Goal: Transaction & Acquisition: Purchase product/service

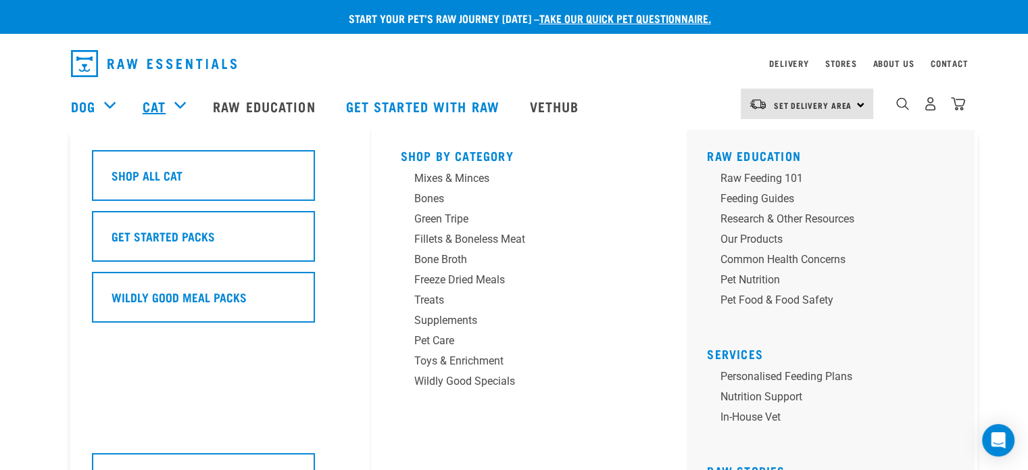
click at [150, 105] on link "Cat" at bounding box center [154, 106] width 23 height 20
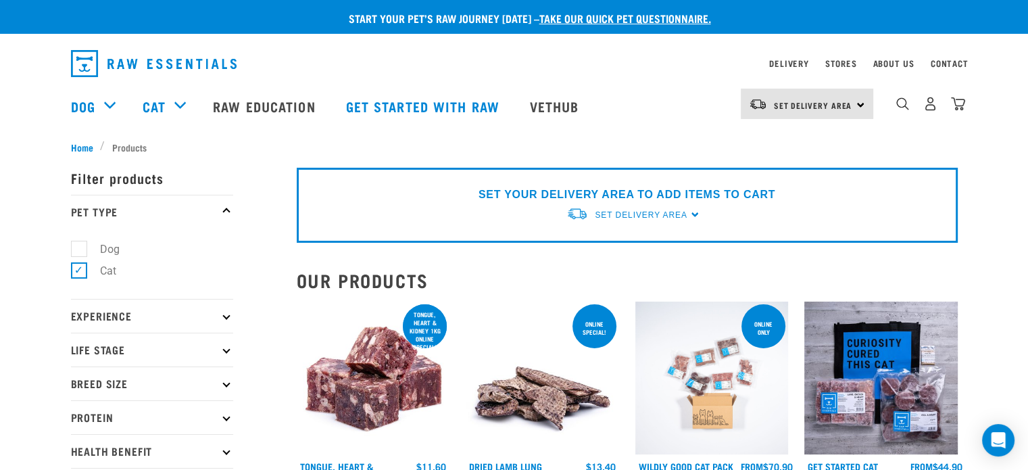
click at [136, 145] on li "Products" at bounding box center [126, 147] width 53 height 14
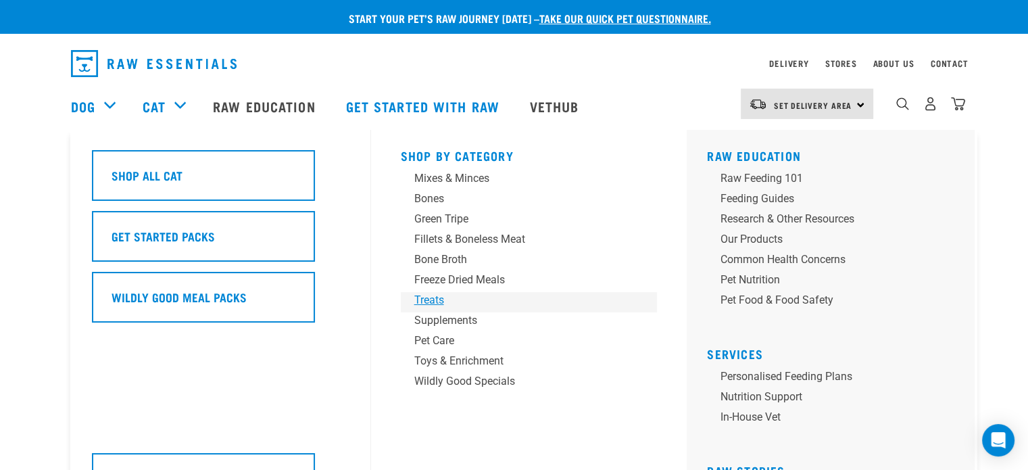
click at [433, 300] on div "Treats" at bounding box center [519, 300] width 211 height 16
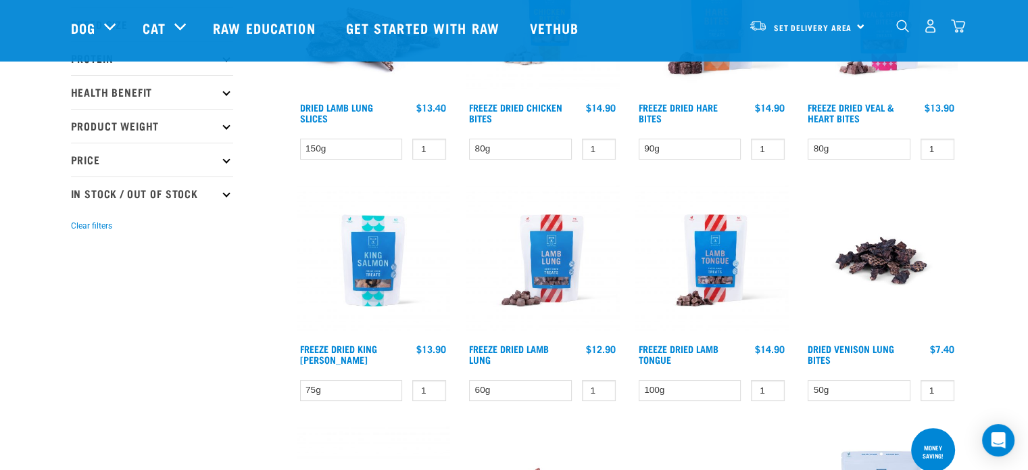
scroll to position [270, 0]
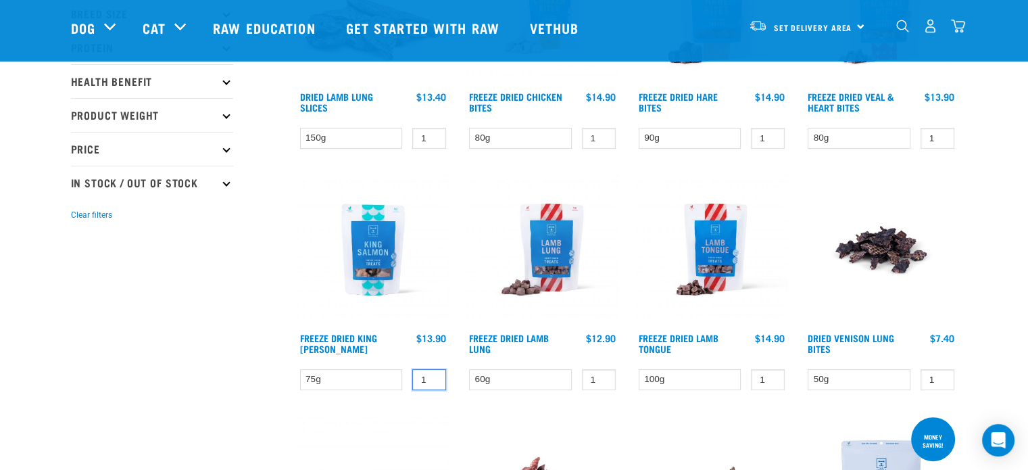
click at [425, 378] on input "1" at bounding box center [429, 379] width 34 height 21
click at [433, 377] on input "2" at bounding box center [429, 379] width 34 height 21
type input "1"
click at [432, 378] on input "1" at bounding box center [429, 379] width 34 height 21
click at [373, 376] on select "75g" at bounding box center [351, 379] width 103 height 21
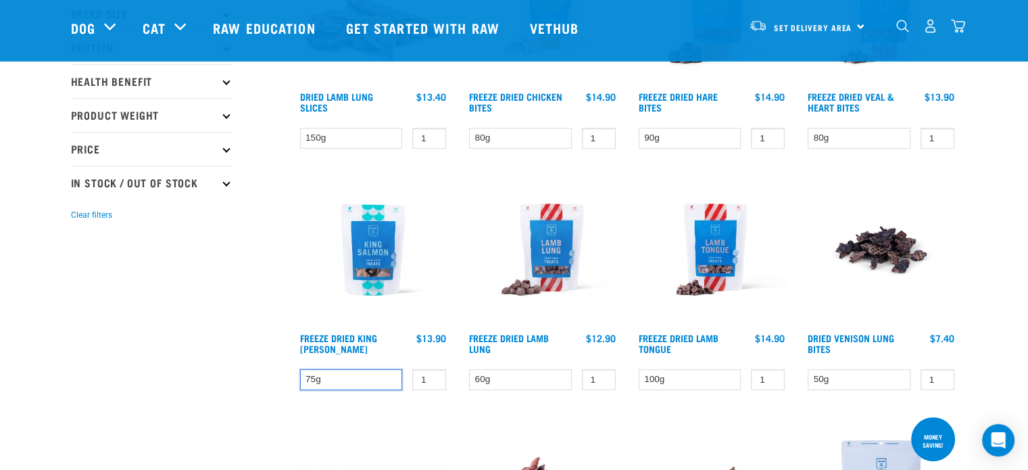
click at [300, 369] on select "75g" at bounding box center [351, 379] width 103 height 21
click at [360, 379] on select "75g" at bounding box center [351, 379] width 103 height 21
click at [300, 369] on select "75g" at bounding box center [351, 379] width 103 height 21
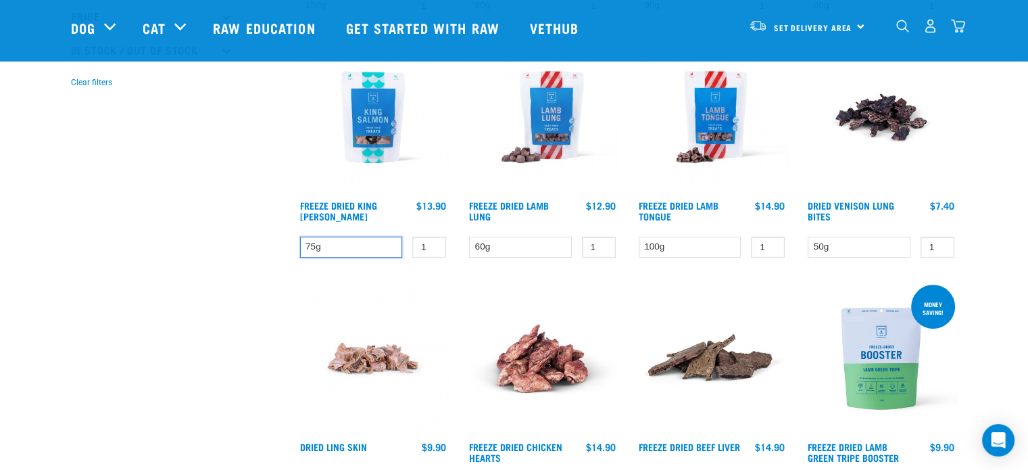
scroll to position [406, 0]
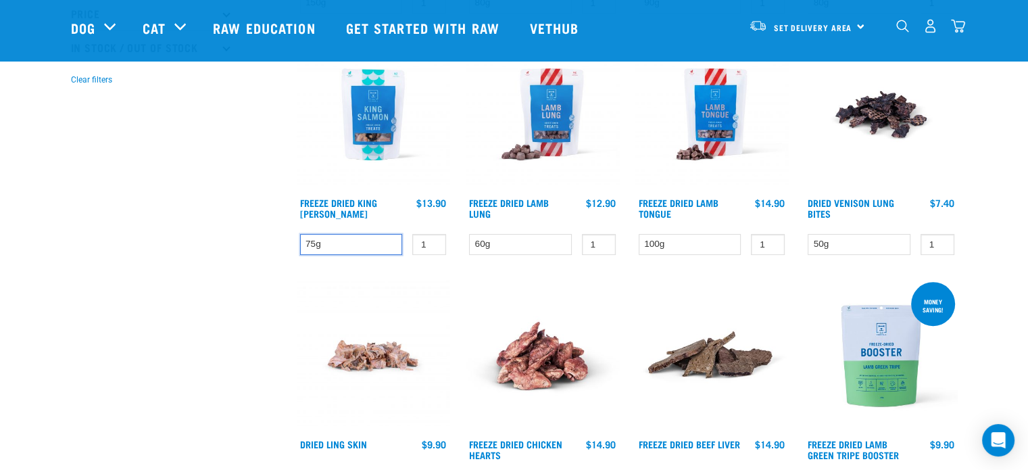
click at [314, 240] on select "75g" at bounding box center [351, 244] width 103 height 21
click at [322, 200] on link "Freeze Dried King [PERSON_NAME]" at bounding box center [338, 208] width 77 height 16
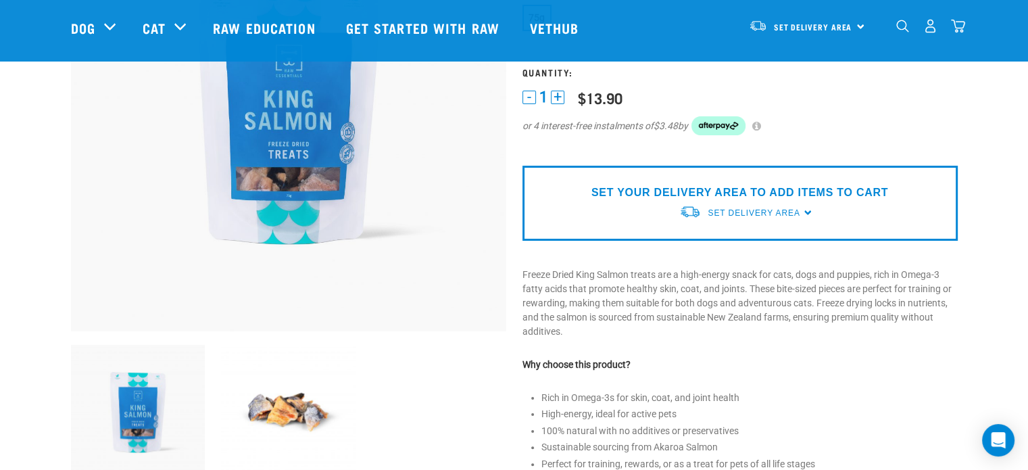
scroll to position [68, 0]
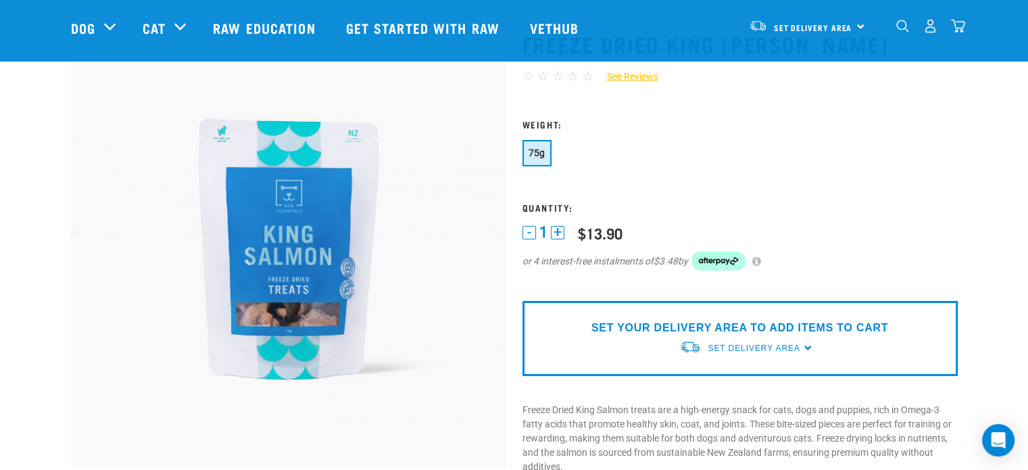
click at [554, 233] on button "+" at bounding box center [558, 233] width 14 height 14
click at [526, 231] on button "-" at bounding box center [530, 233] width 14 height 14
click at [534, 152] on span "75g" at bounding box center [537, 152] width 17 height 11
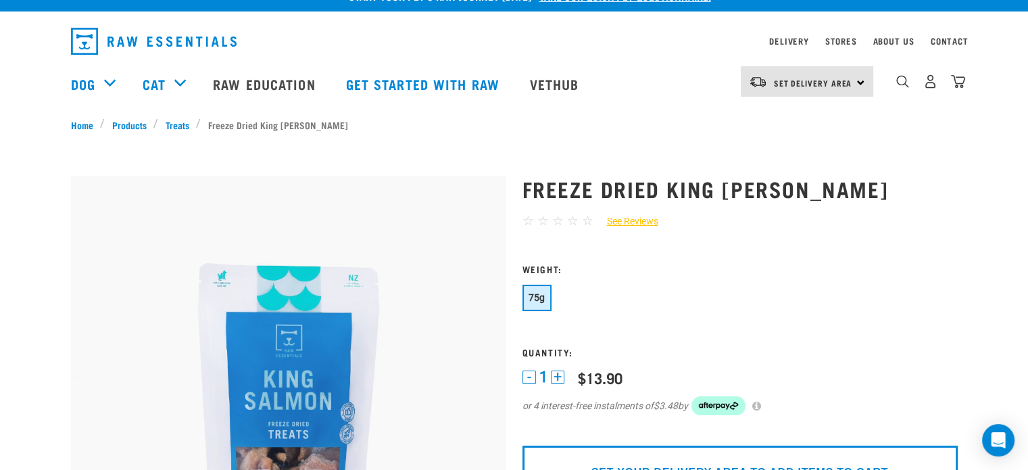
scroll to position [0, 0]
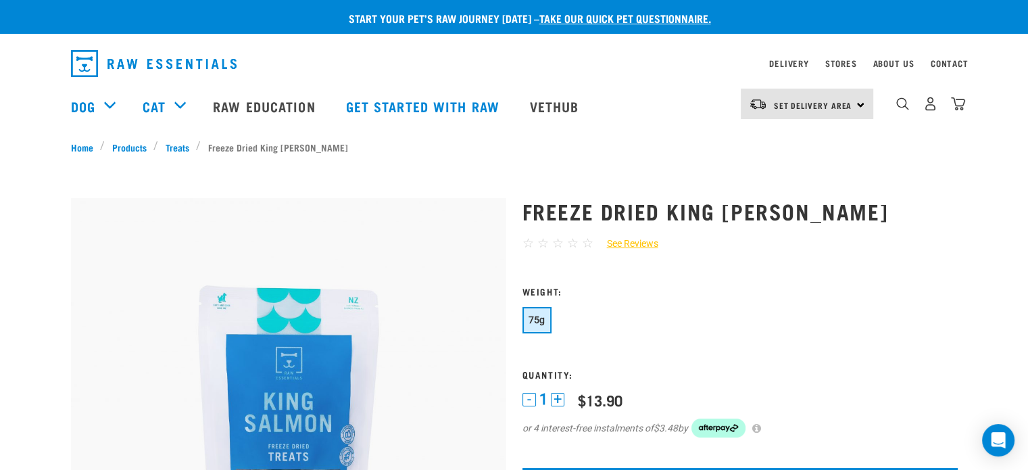
click at [865, 105] on div "Set Delivery Area North Island South Island" at bounding box center [807, 104] width 133 height 30
click at [810, 137] on link "[GEOGRAPHIC_DATA]" at bounding box center [806, 142] width 130 height 30
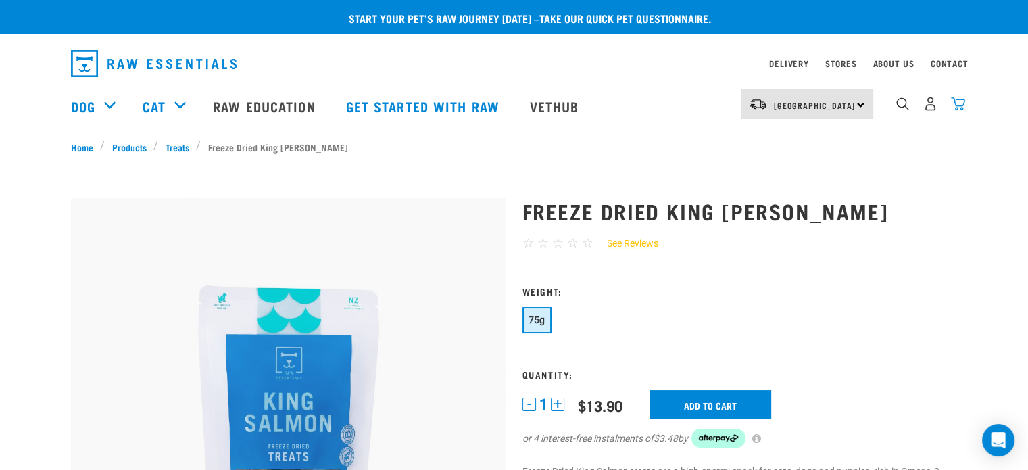
click at [957, 106] on img "dropdown navigation" at bounding box center [958, 104] width 14 height 14
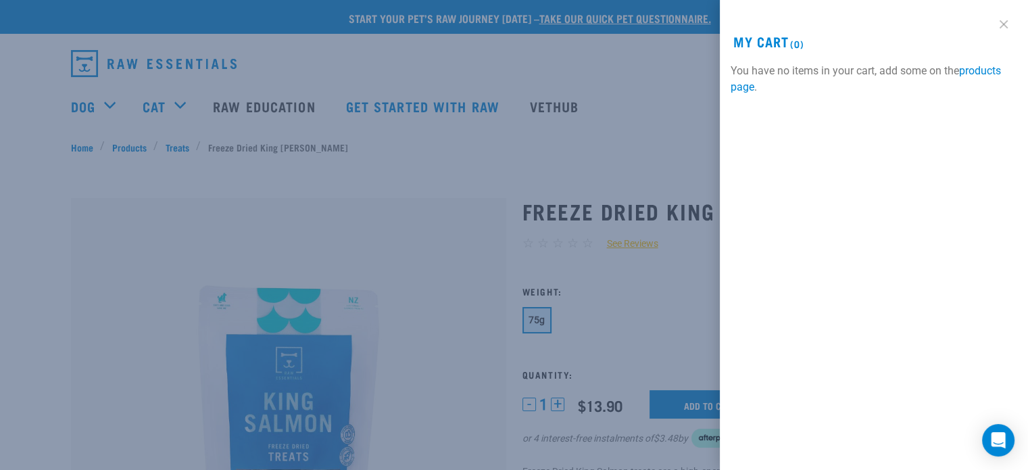
click at [1002, 20] on link at bounding box center [1004, 25] width 22 height 22
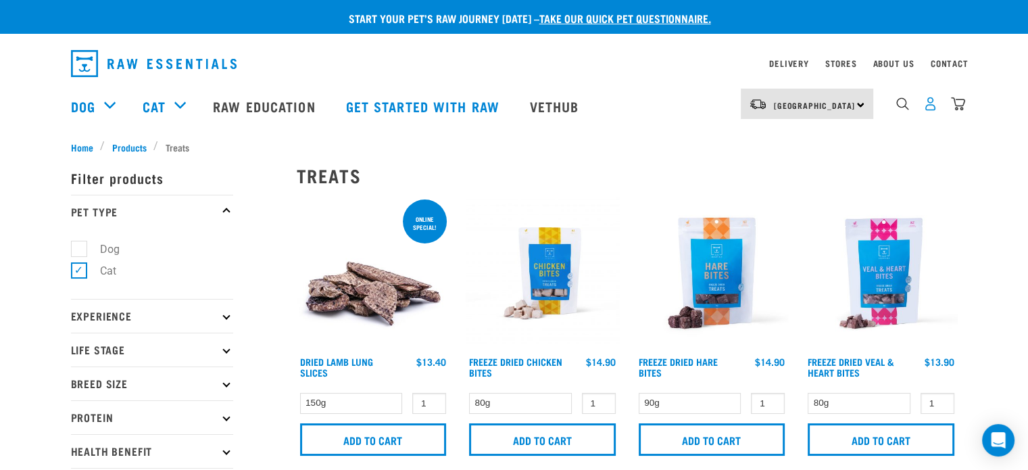
click at [937, 106] on img "dropdown navigation" at bounding box center [931, 104] width 14 height 14
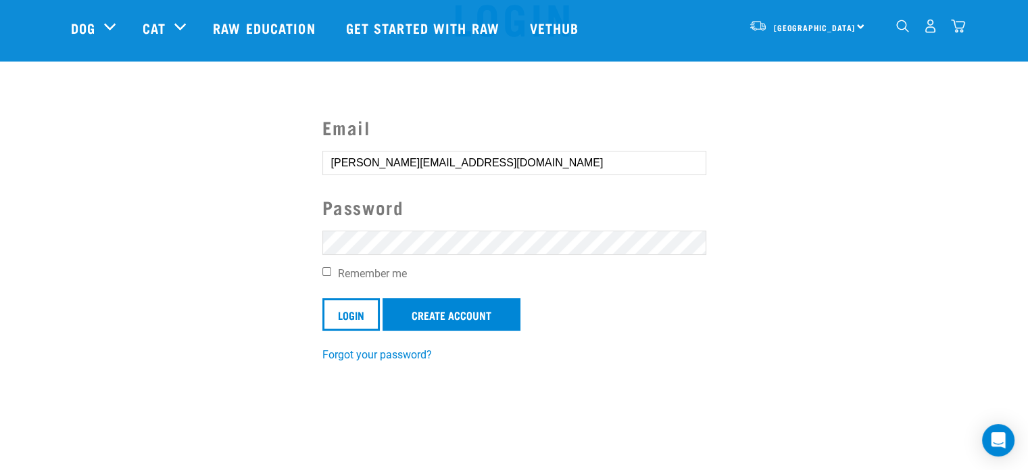
scroll to position [68, 0]
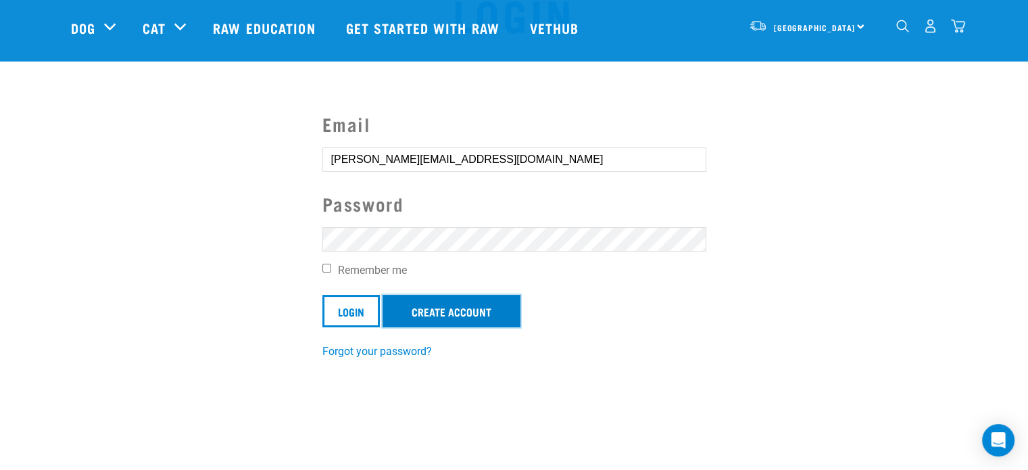
click at [447, 308] on link "Create Account" at bounding box center [452, 311] width 138 height 32
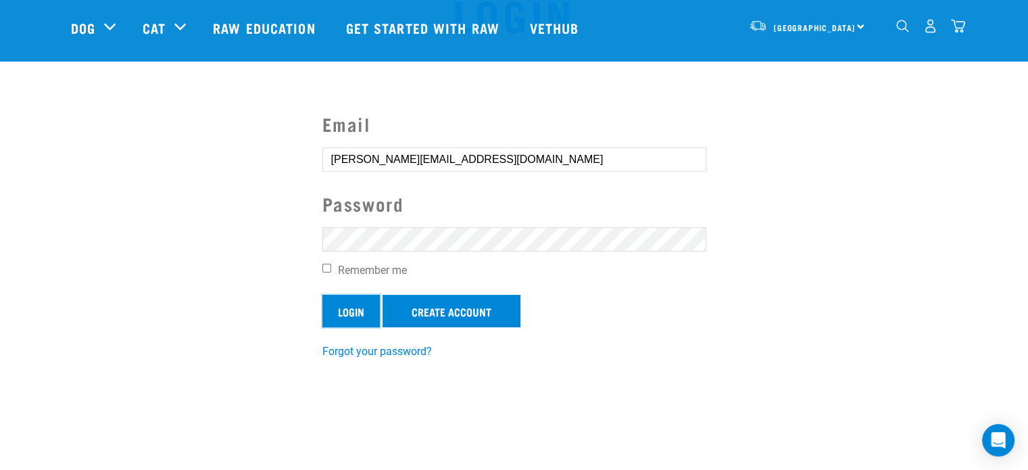
click at [355, 308] on input "Login" at bounding box center [351, 311] width 57 height 32
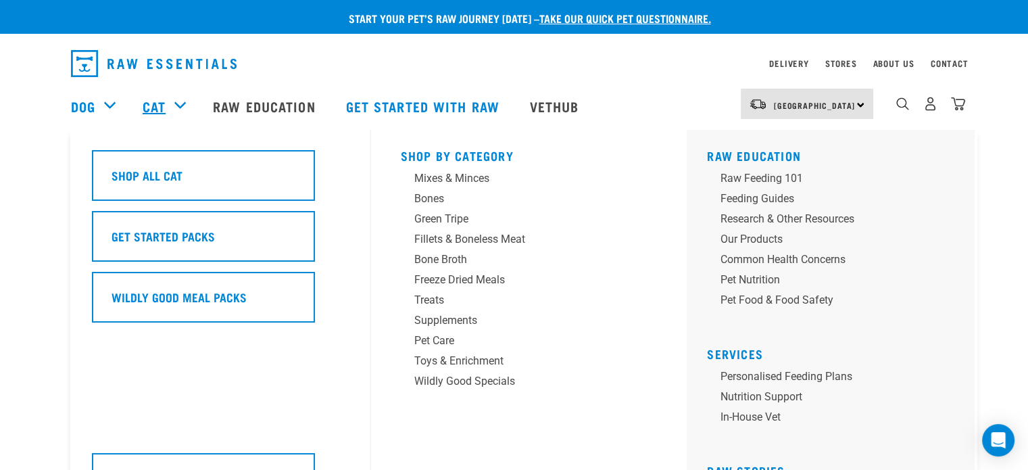
click at [161, 112] on link "Cat" at bounding box center [154, 106] width 23 height 20
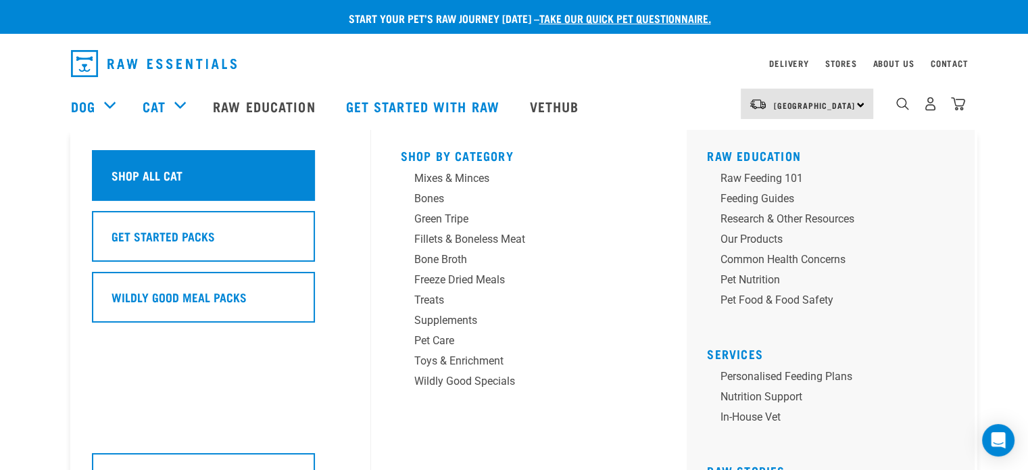
click at [165, 167] on h5 "Shop All Cat" at bounding box center [147, 175] width 71 height 18
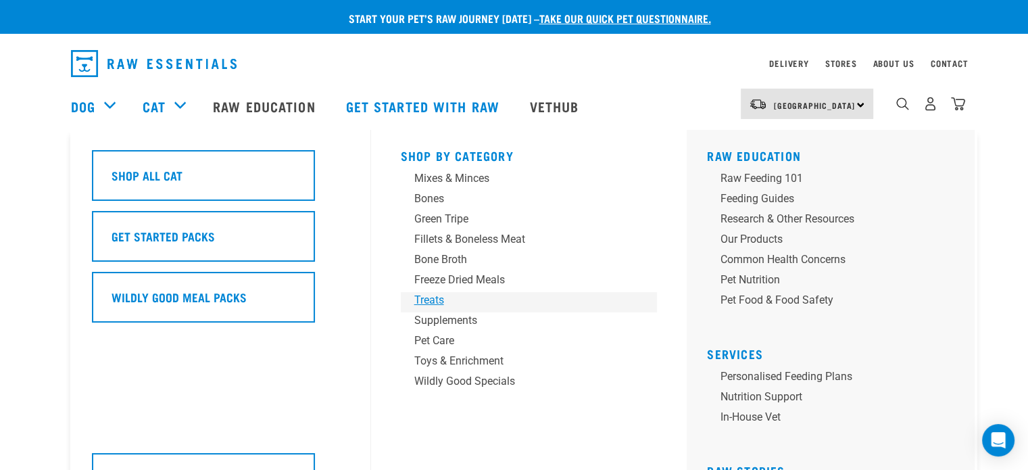
click at [438, 303] on div "Treats" at bounding box center [519, 300] width 211 height 16
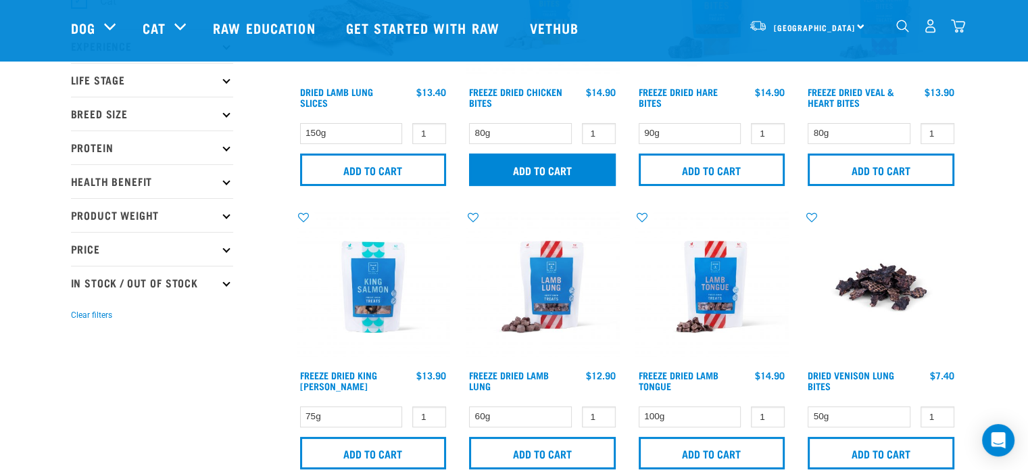
scroll to position [203, 0]
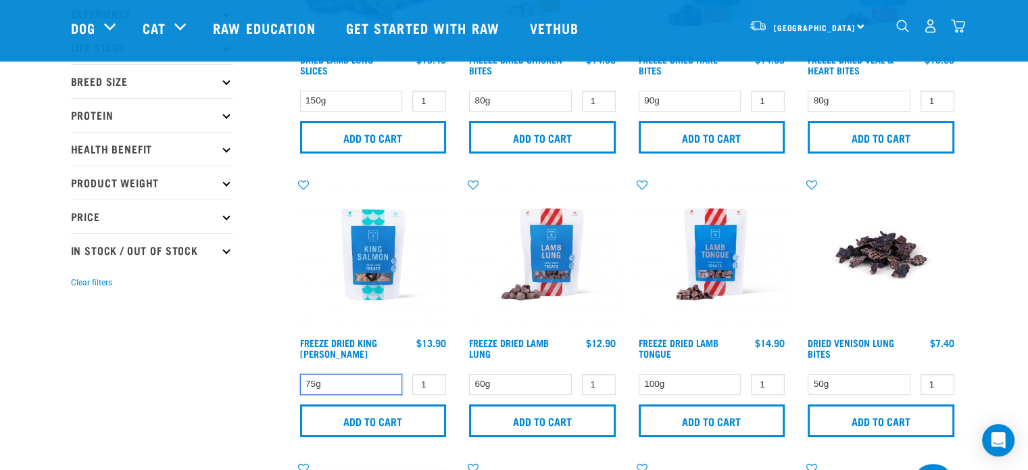
click at [352, 377] on select "75g" at bounding box center [351, 384] width 103 height 21
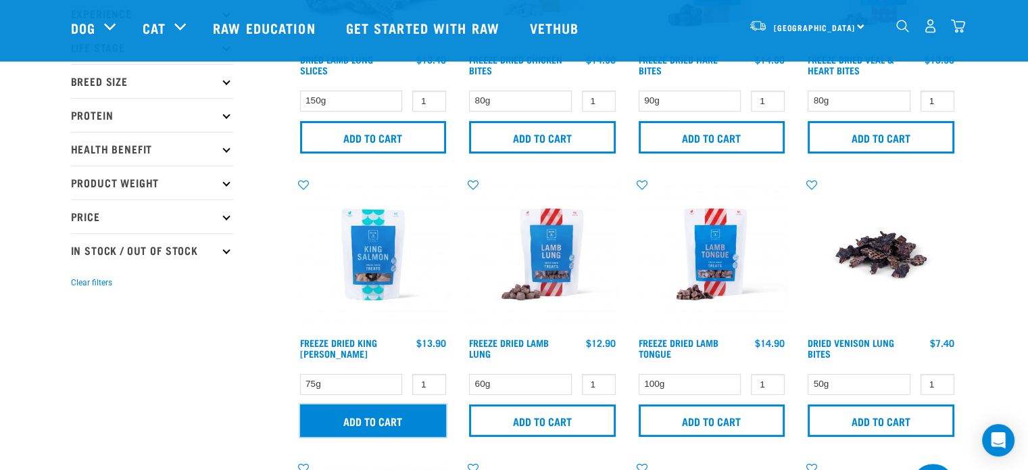
click at [362, 421] on input "Add to cart" at bounding box center [373, 420] width 147 height 32
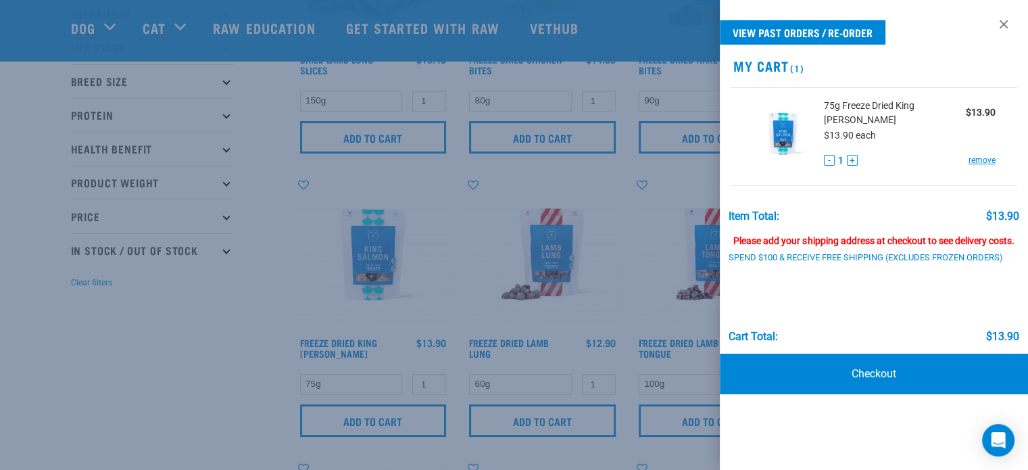
click at [389, 418] on div at bounding box center [514, 235] width 1028 height 470
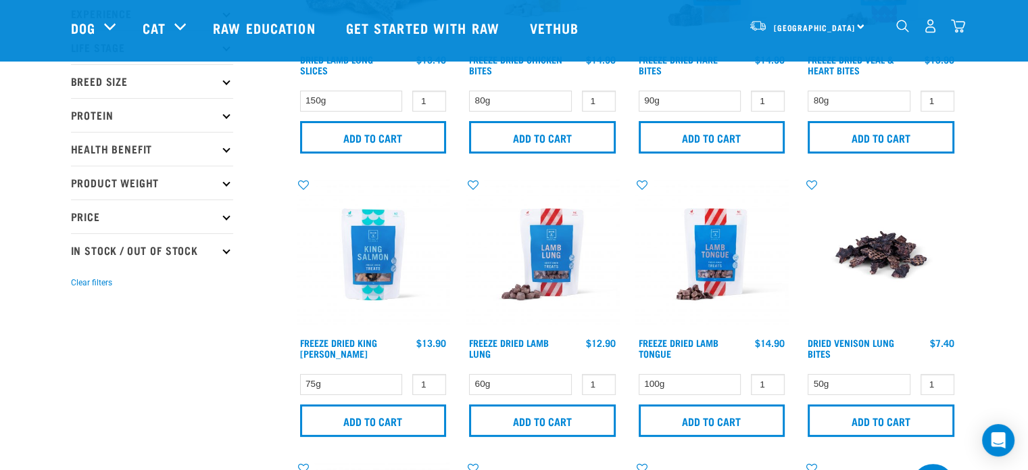
click at [957, 28] on img "dropdown navigation" at bounding box center [958, 26] width 14 height 14
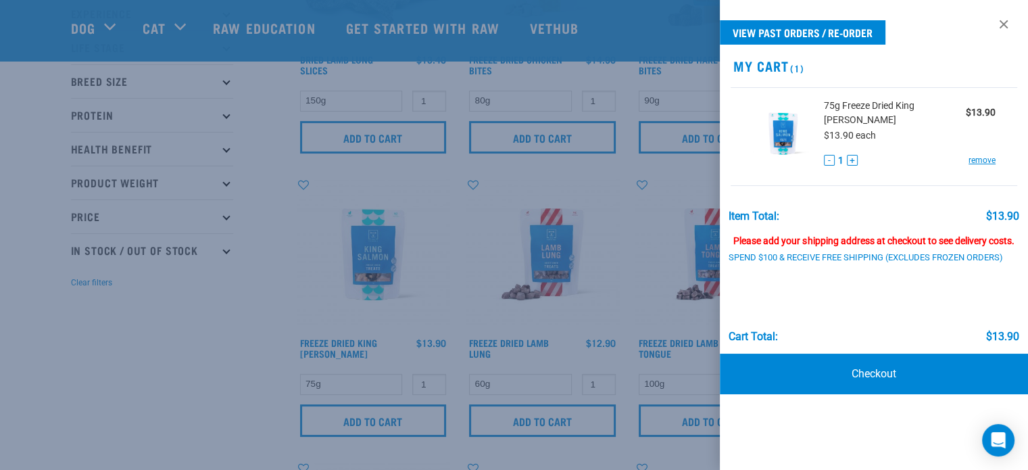
click at [147, 311] on div at bounding box center [514, 235] width 1028 height 470
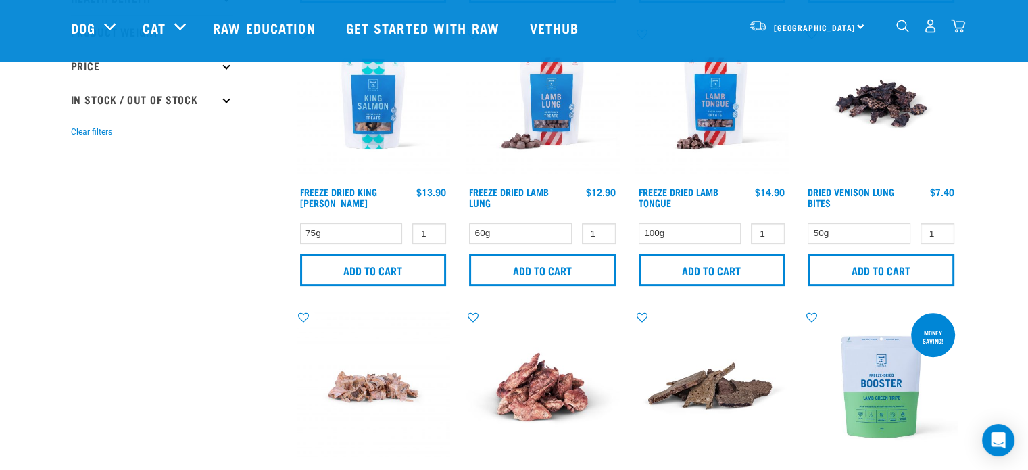
scroll to position [473, 0]
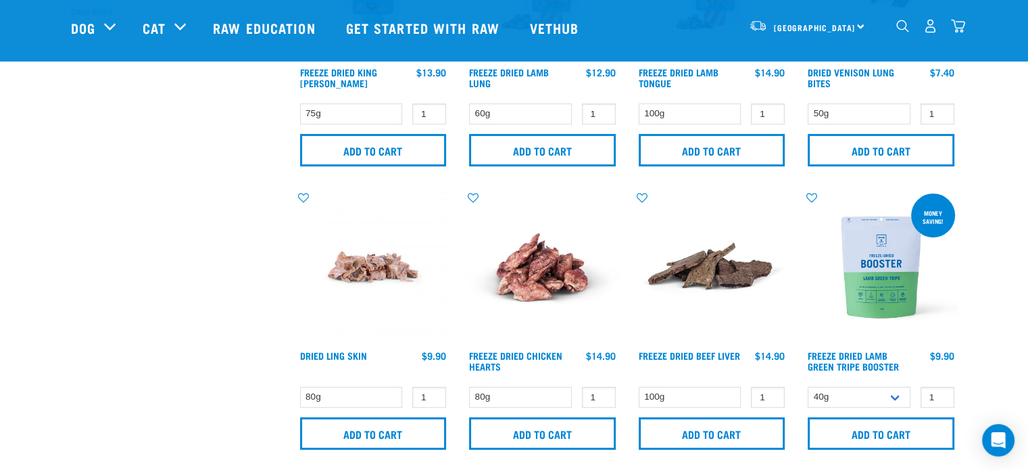
click at [864, 285] on img at bounding box center [881, 267] width 153 height 153
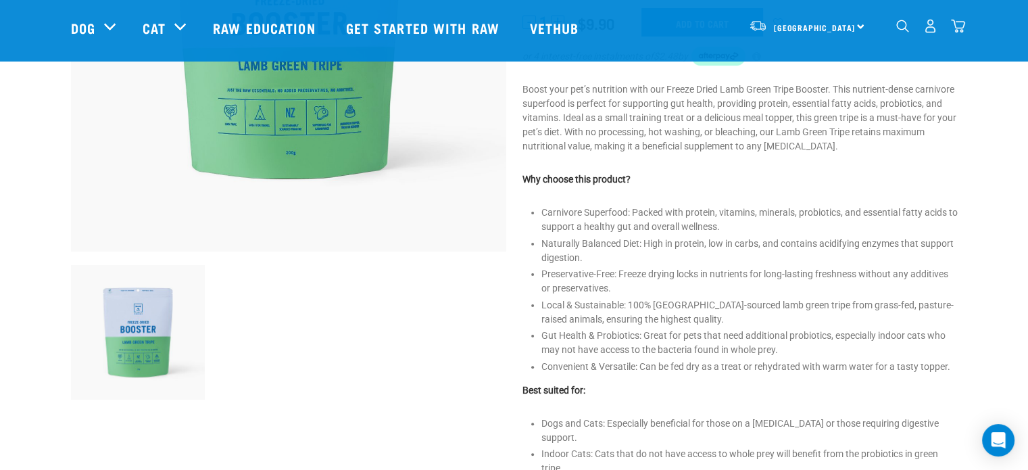
scroll to position [203, 0]
